Goal: Navigation & Orientation: Find specific page/section

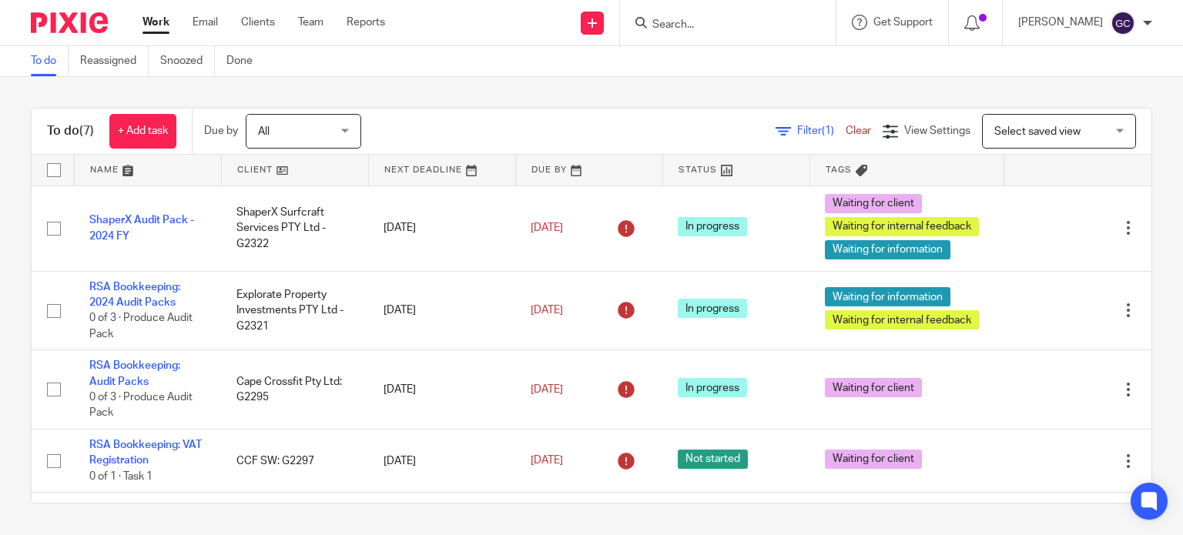
click at [683, 106] on div "To do (7) + Add task Due by All All Today Tomorrow This week Next week This mon…" at bounding box center [591, 306] width 1183 height 458
click at [555, 130] on div "Filter (1) Clear View Settings View Settings (1) Filters Clear Save Manage save…" at bounding box center [769, 131] width 763 height 35
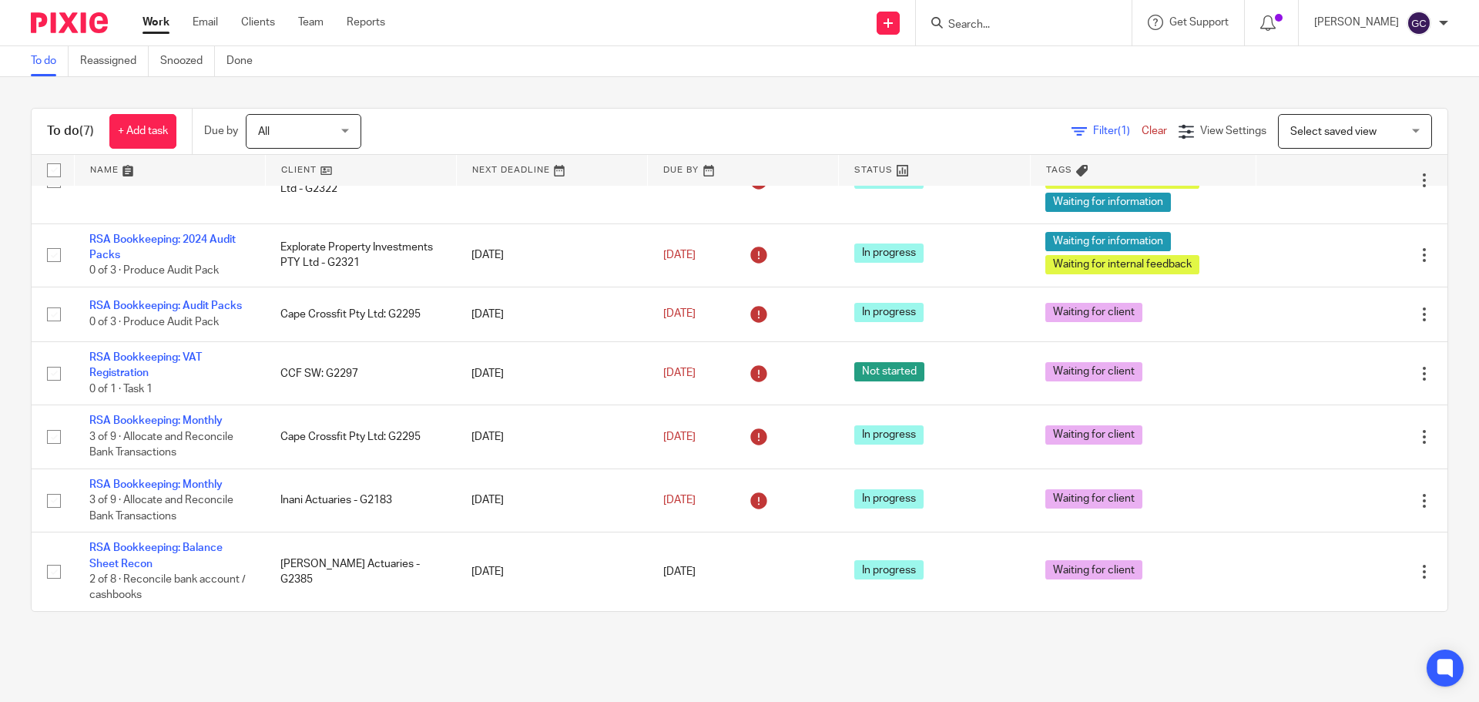
scroll to position [48, 0]
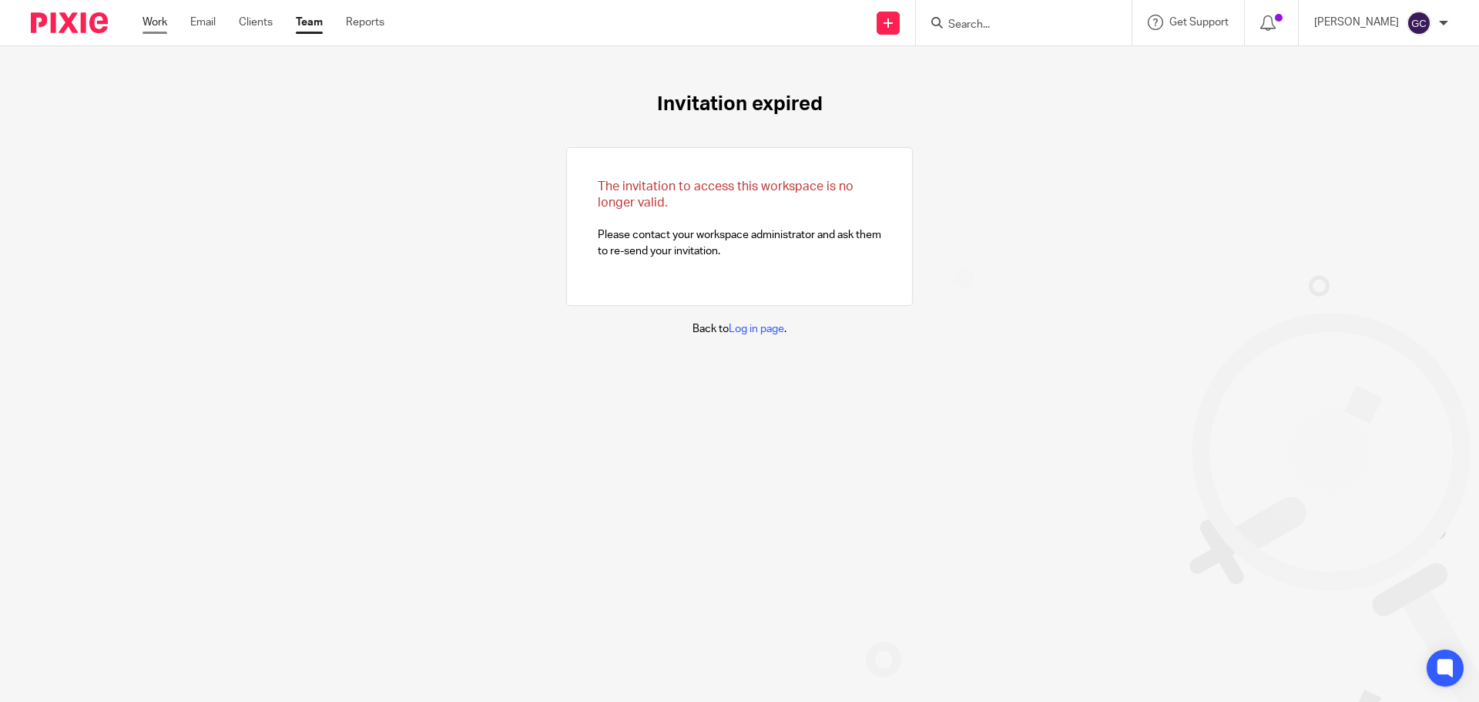
click at [161, 24] on link "Work" at bounding box center [155, 22] width 25 height 15
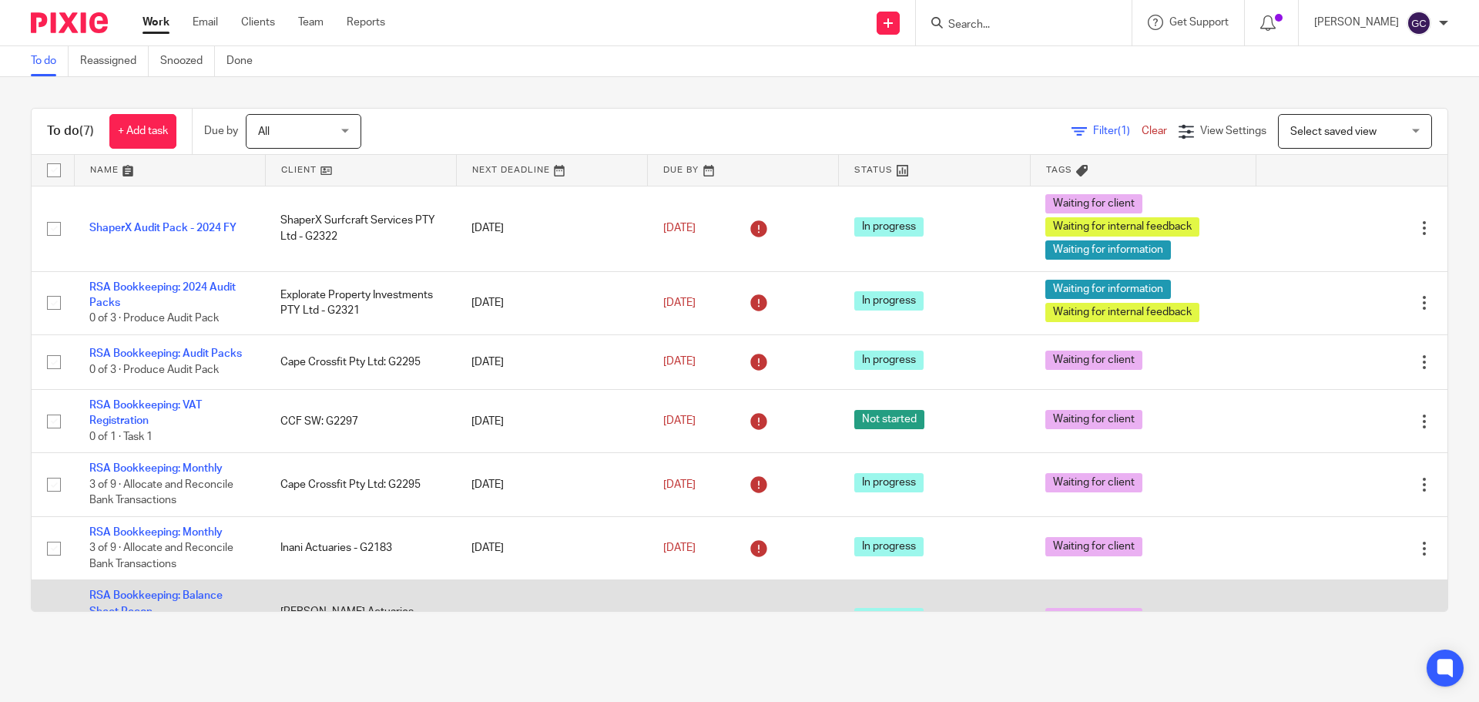
scroll to position [48, 0]
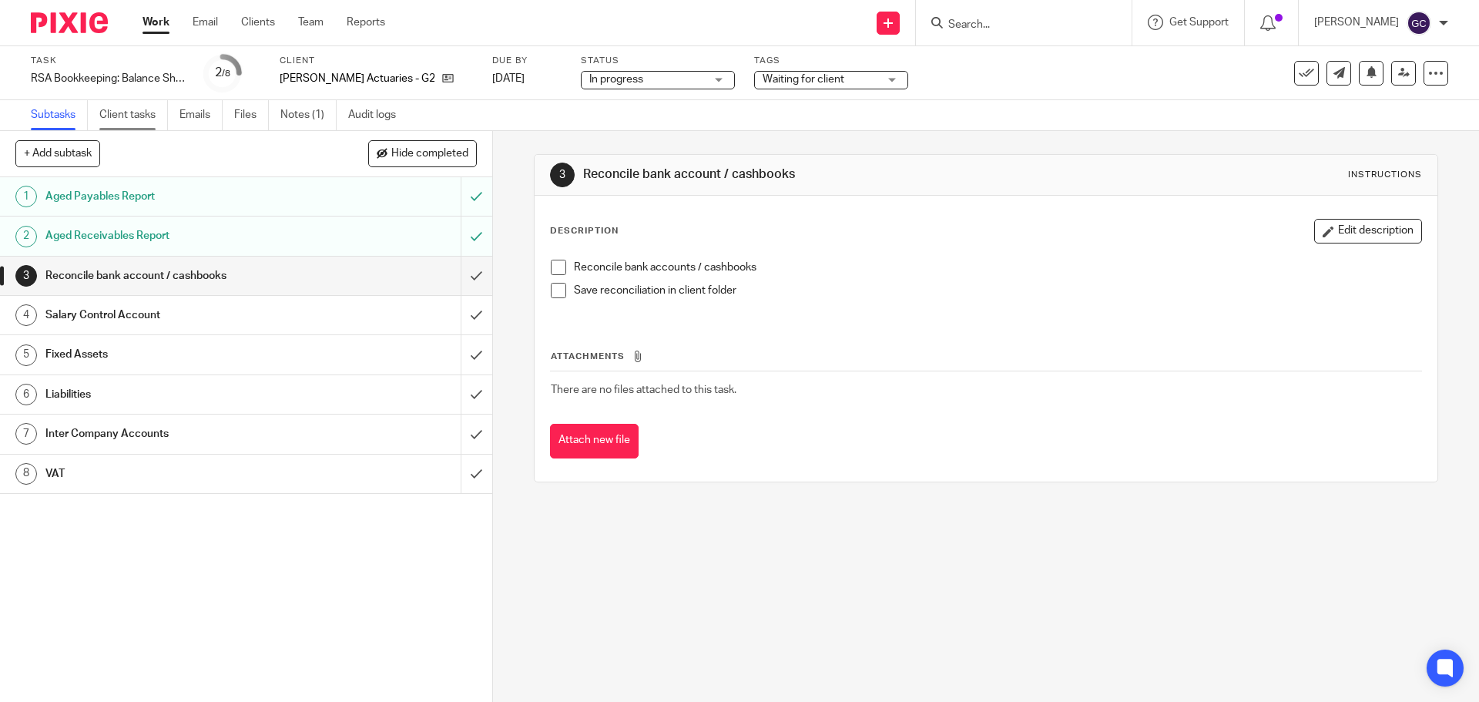
click at [142, 118] on link "Client tasks" at bounding box center [133, 115] width 69 height 30
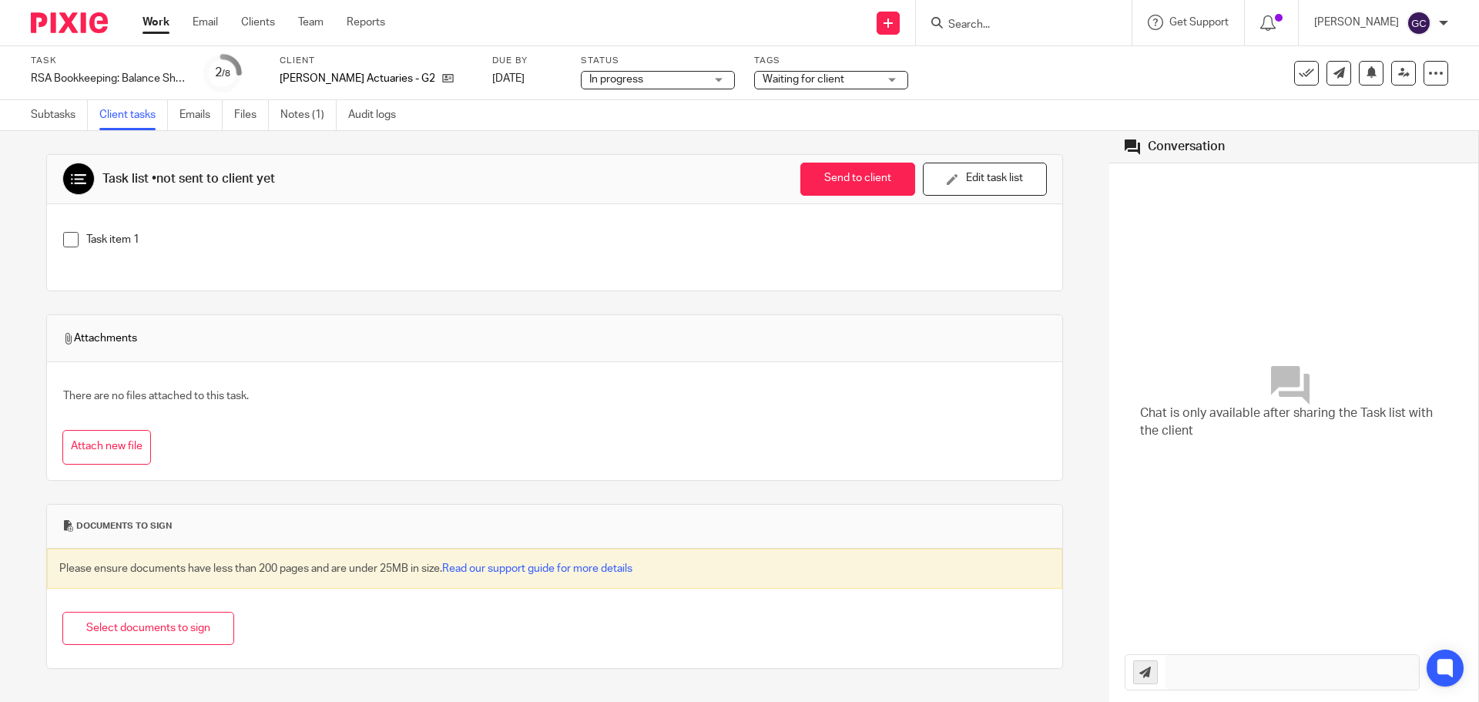
click at [253, 29] on link "Clients" at bounding box center [258, 22] width 34 height 15
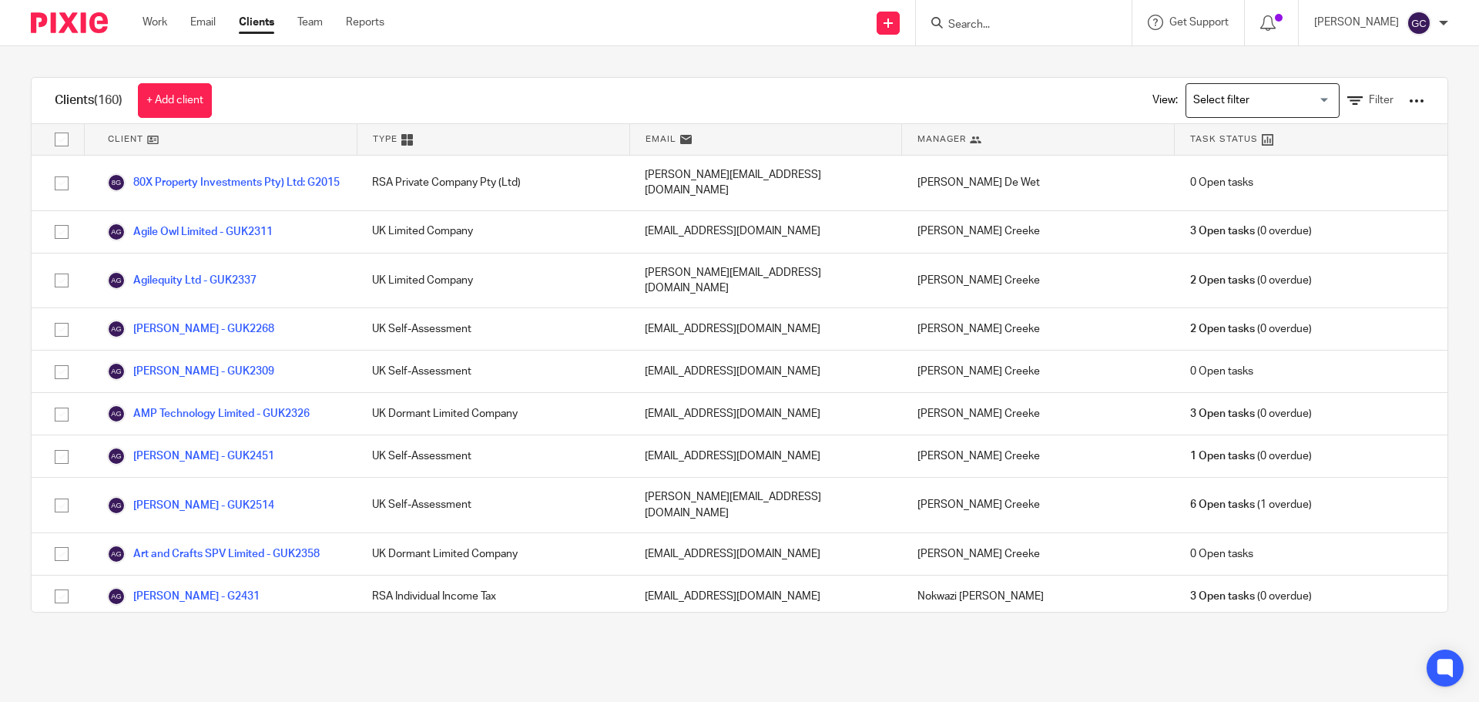
click at [468, 97] on div "Clients (160) + Add client View: Loading... Filter" at bounding box center [740, 101] width 1416 height 46
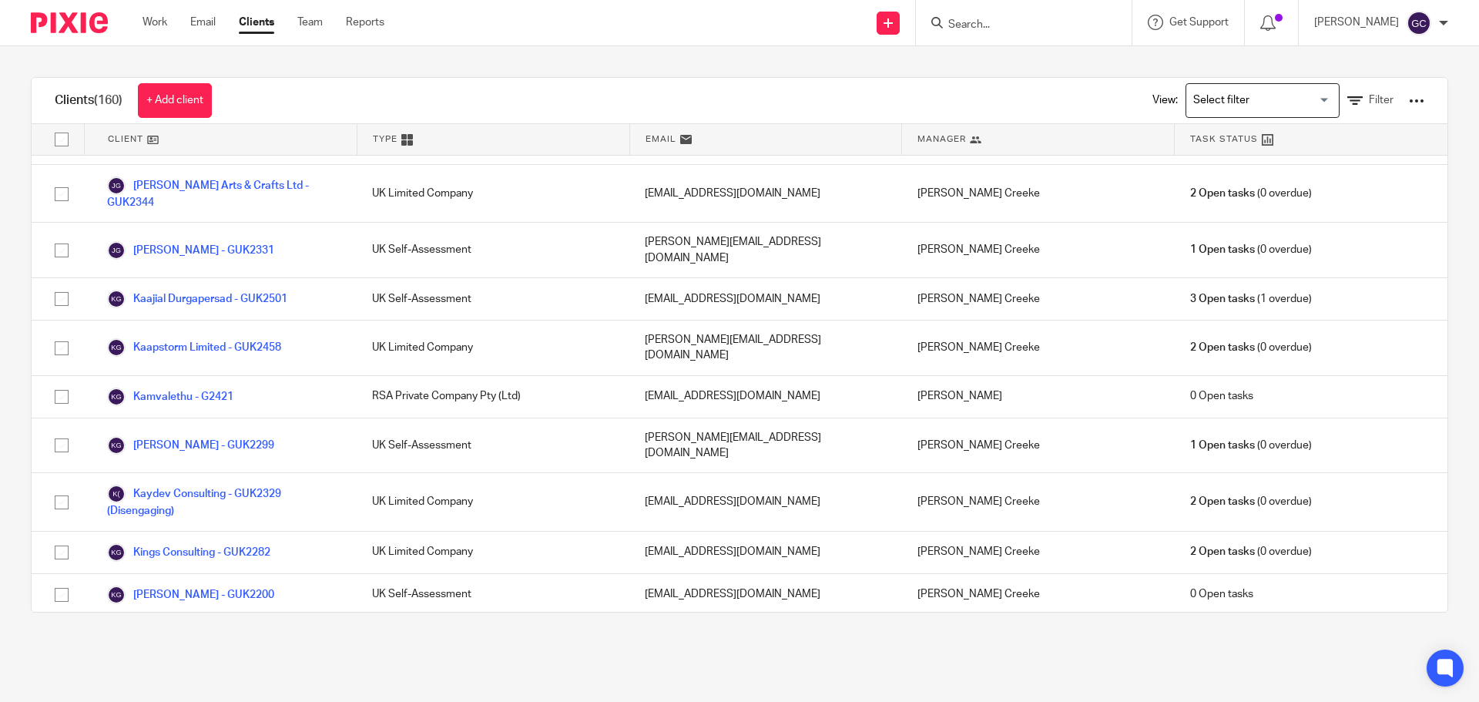
scroll to position [4650, 0]
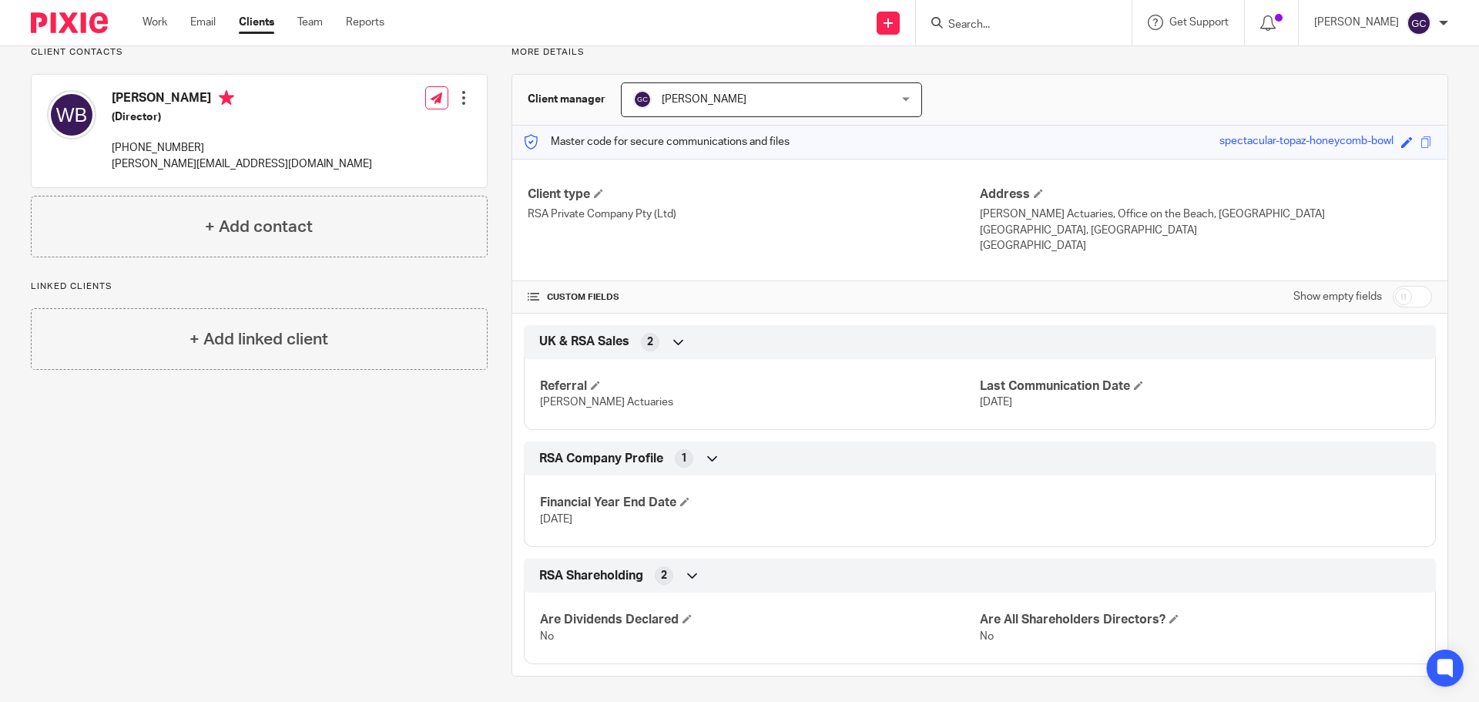
scroll to position [123, 0]
